Goal: Information Seeking & Learning: Learn about a topic

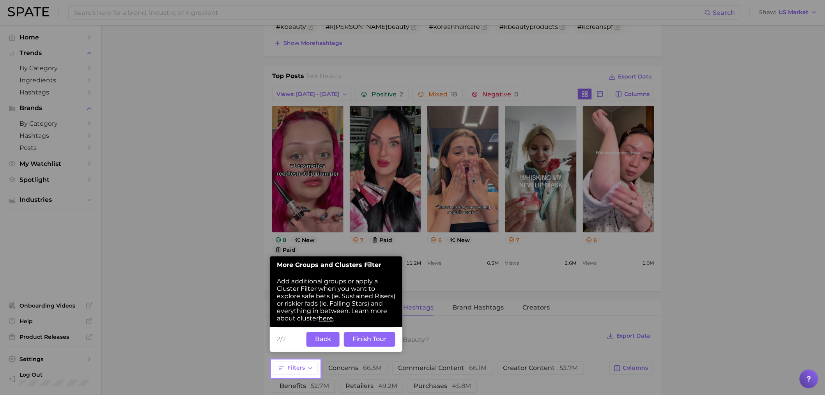
click at [326, 342] on button "Back" at bounding box center [323, 339] width 33 height 15
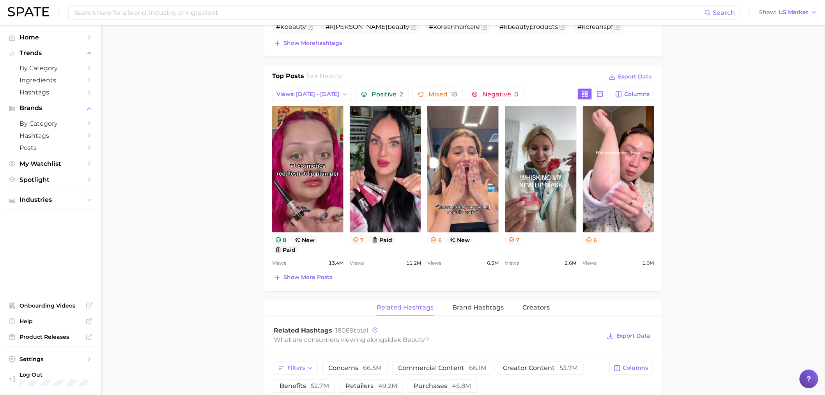
scroll to position [123, 0]
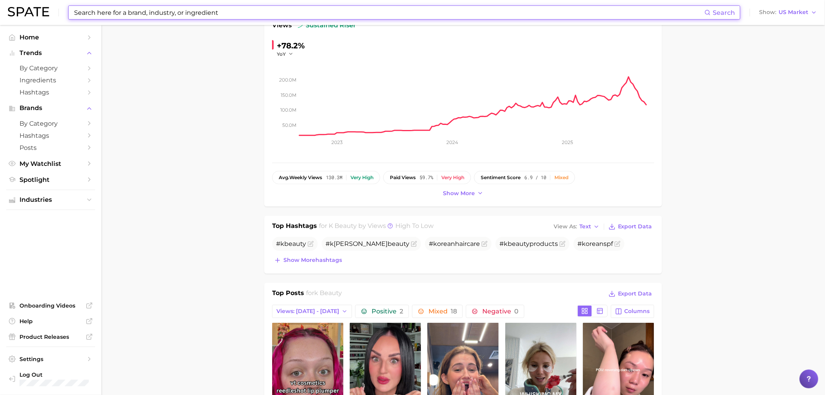
click at [147, 18] on input at bounding box center [389, 12] width 632 height 13
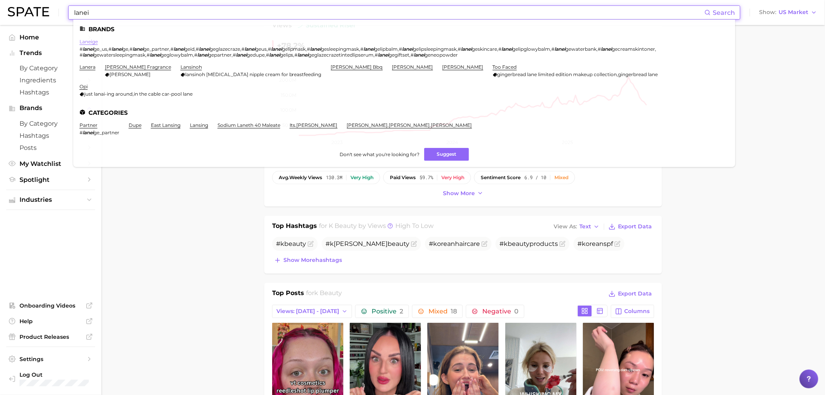
type input "lanei"
click at [86, 39] on link "laneige" at bounding box center [89, 42] width 18 height 6
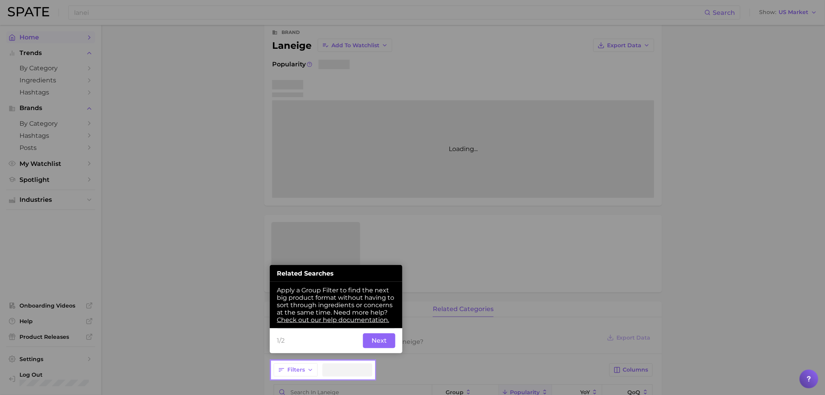
scroll to position [43, 0]
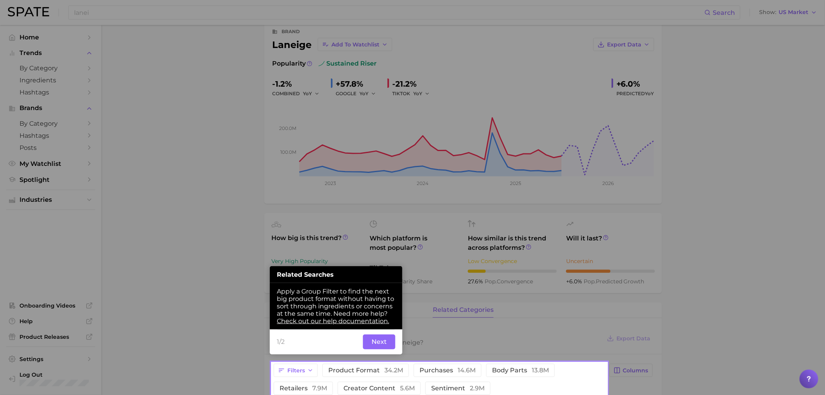
click at [385, 345] on button "Next" at bounding box center [379, 341] width 32 height 15
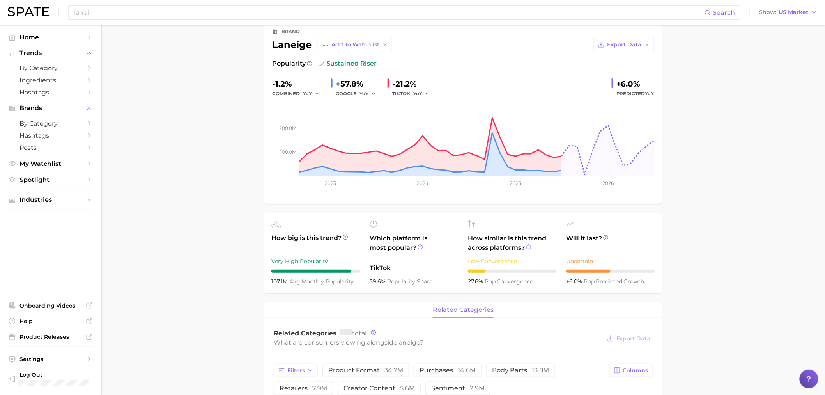
click at [240, 303] on main "Overview Google TikTok Instagram Beta brand laneige Add to Watchlist Export Dat…" at bounding box center [463, 334] width 724 height 704
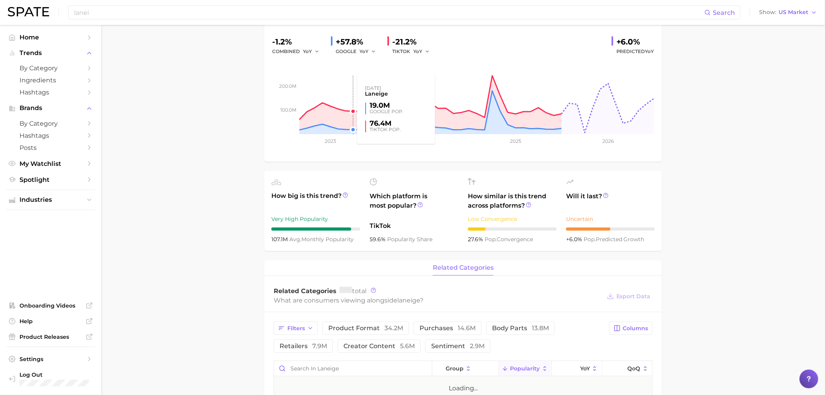
scroll to position [0, 0]
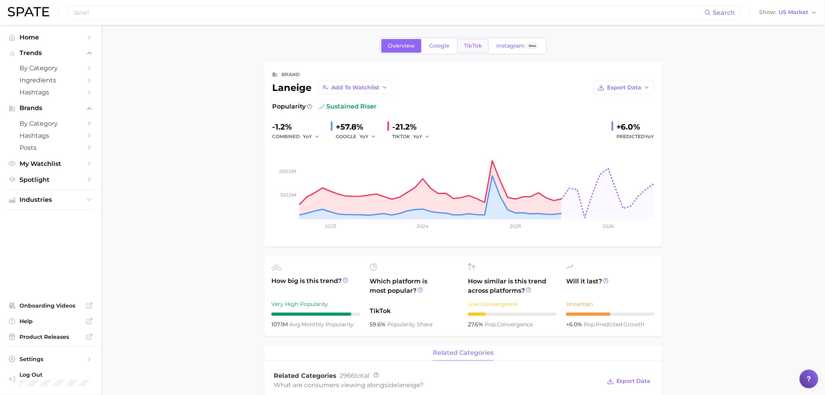
click at [480, 44] on span "TikTok" at bounding box center [473, 46] width 18 height 7
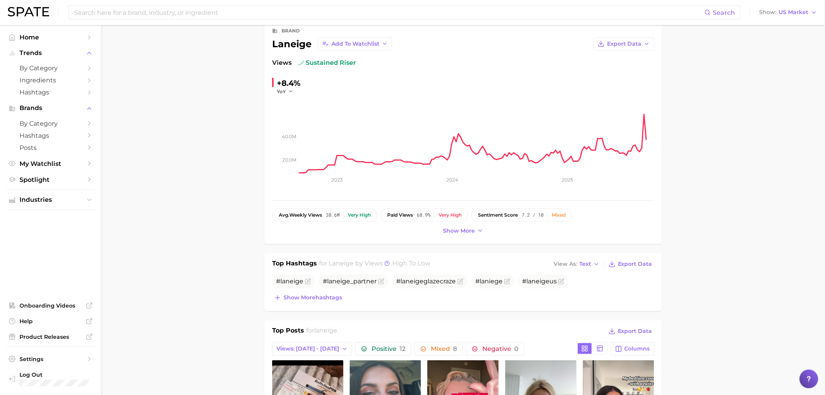
scroll to position [43, 0]
click at [222, 16] on input at bounding box center [389, 12] width 632 height 13
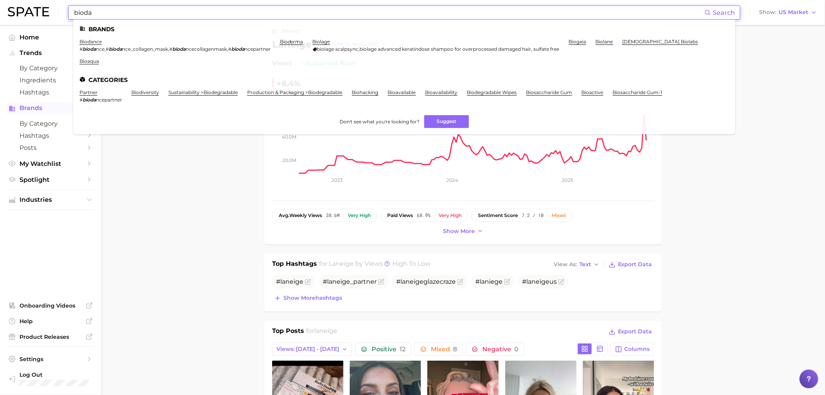
type input "bioda"
